Goal: Find specific page/section: Find specific page/section

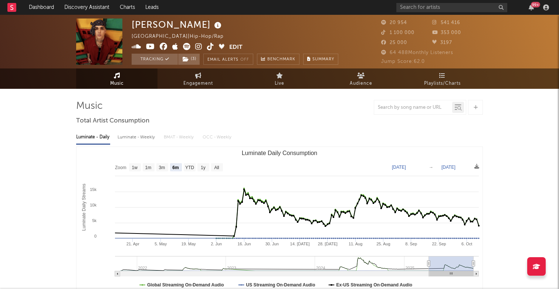
select select "6m"
click at [436, 9] on input "text" at bounding box center [451, 7] width 111 height 9
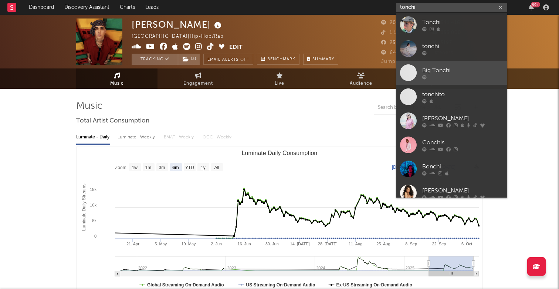
type input "tonchi"
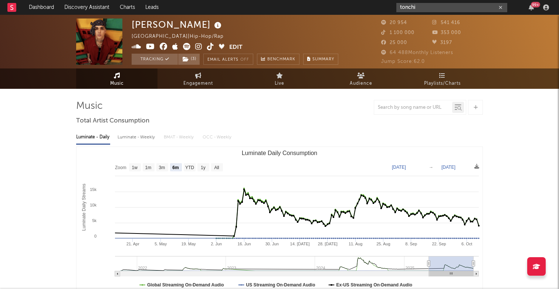
click at [466, 8] on input "tonchi" at bounding box center [451, 7] width 111 height 9
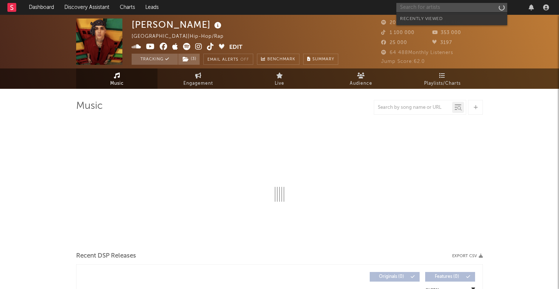
click at [428, 9] on input "text" at bounding box center [451, 7] width 111 height 9
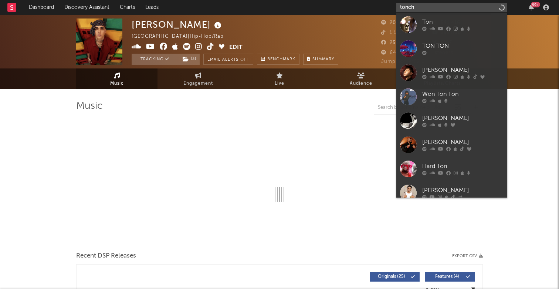
type input "tonchi"
select select "6m"
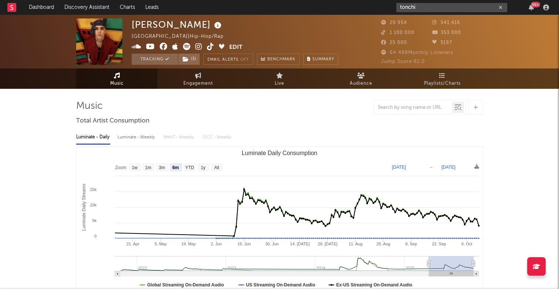
click at [425, 7] on input "tonchi" at bounding box center [451, 7] width 111 height 9
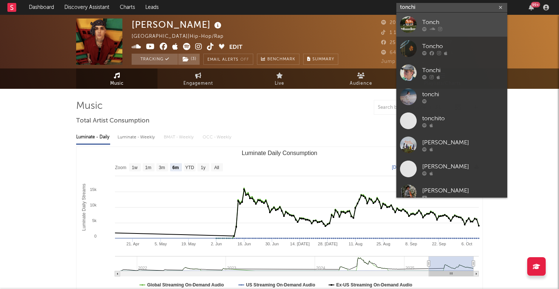
type input "tonchi"
